Goal: Information Seeking & Learning: Check status

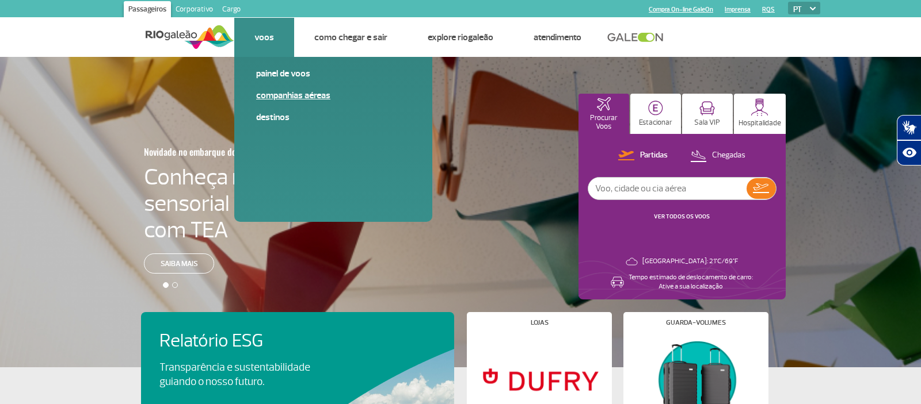
click at [285, 96] on link "Companhias Aéreas" at bounding box center [333, 95] width 154 height 13
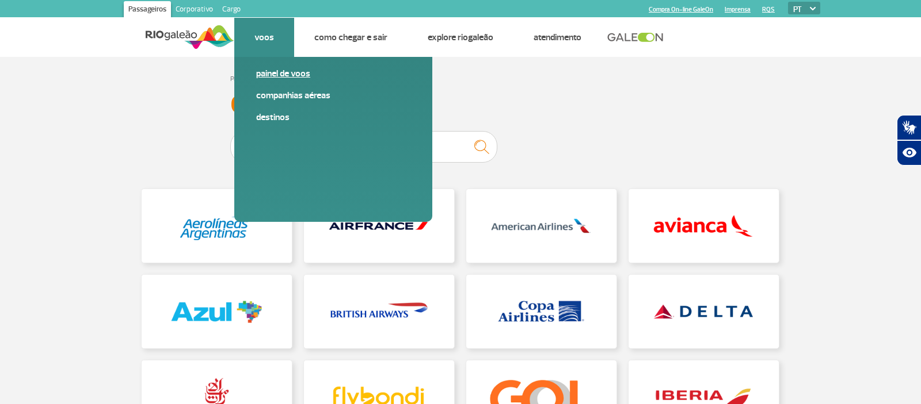
click at [277, 77] on link "Painel de voos" at bounding box center [333, 73] width 154 height 13
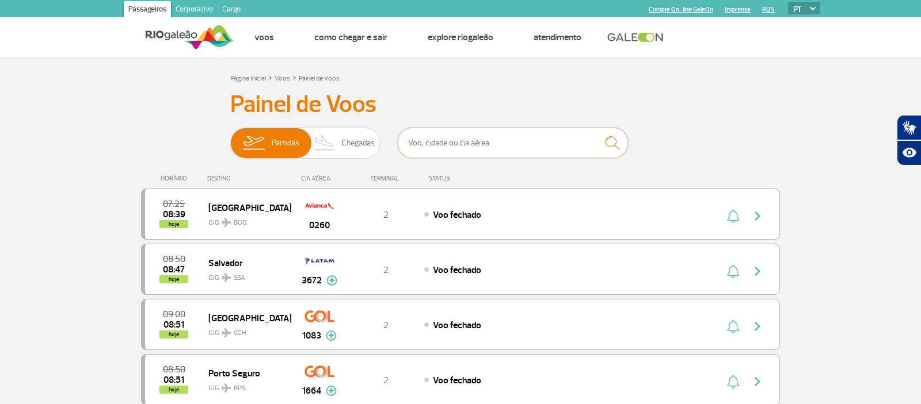
click at [480, 146] on input "text" at bounding box center [513, 143] width 230 height 30
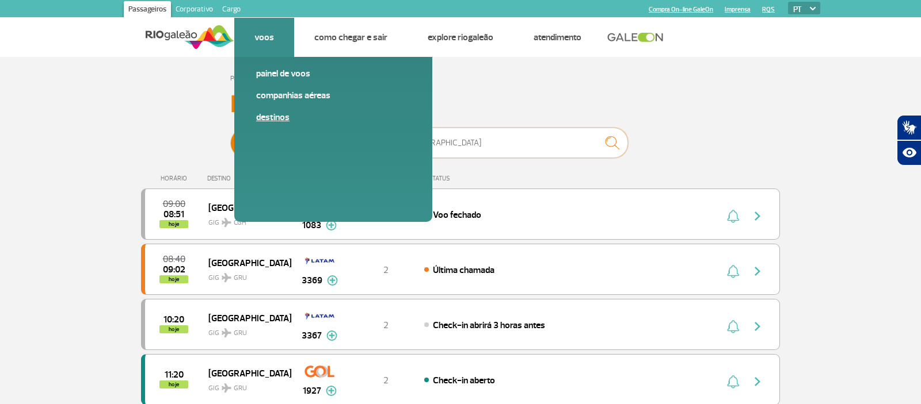
type input "[GEOGRAPHIC_DATA]"
click at [284, 120] on link "Destinos" at bounding box center [333, 117] width 154 height 13
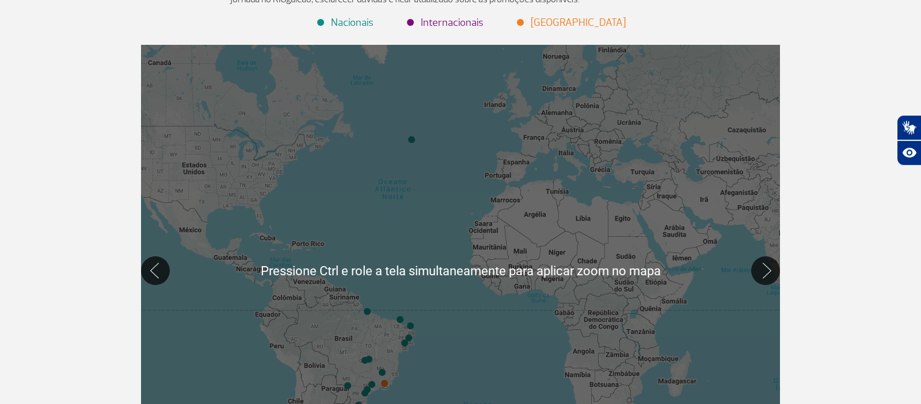
scroll to position [238, 0]
